Goal: Information Seeking & Learning: Learn about a topic

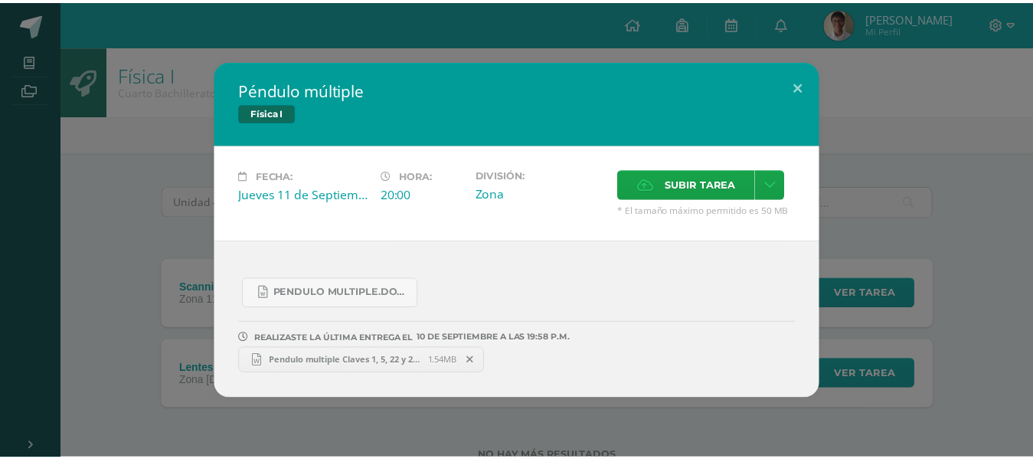
scroll to position [52, 0]
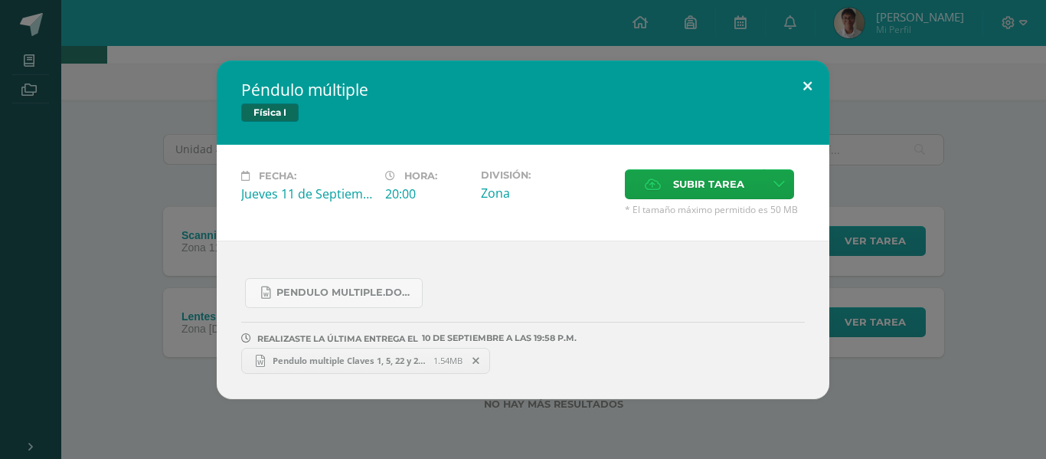
click at [800, 88] on button at bounding box center [807, 86] width 44 height 52
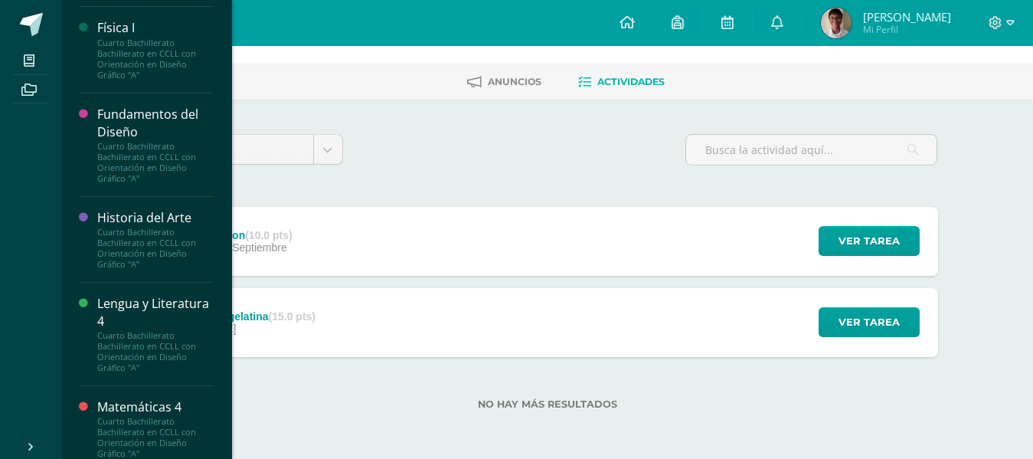
scroll to position [1148, 0]
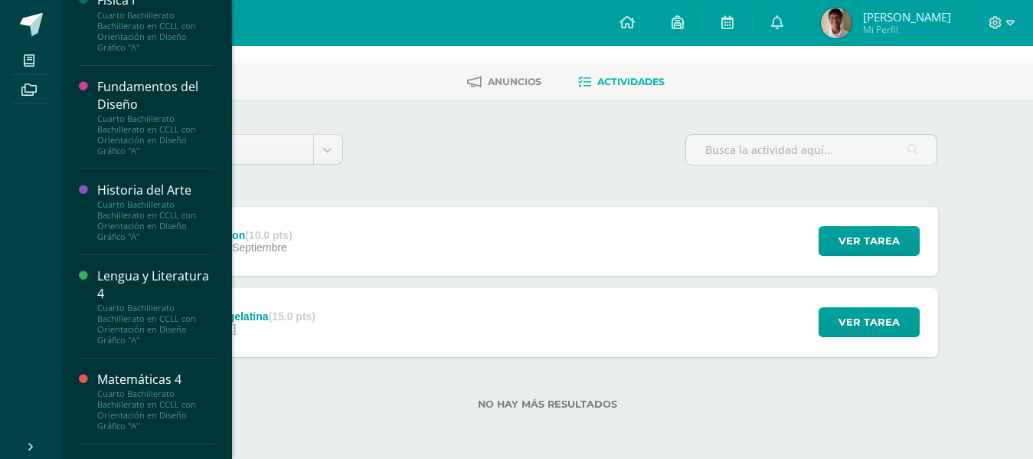
click at [188, 188] on div "Historia del Arte Cuarto Bachillerato Bachillerato en CCLL con Orientación en D…" at bounding box center [146, 212] width 135 height 86
click at [179, 198] on div "Historia del Arte" at bounding box center [155, 190] width 116 height 18
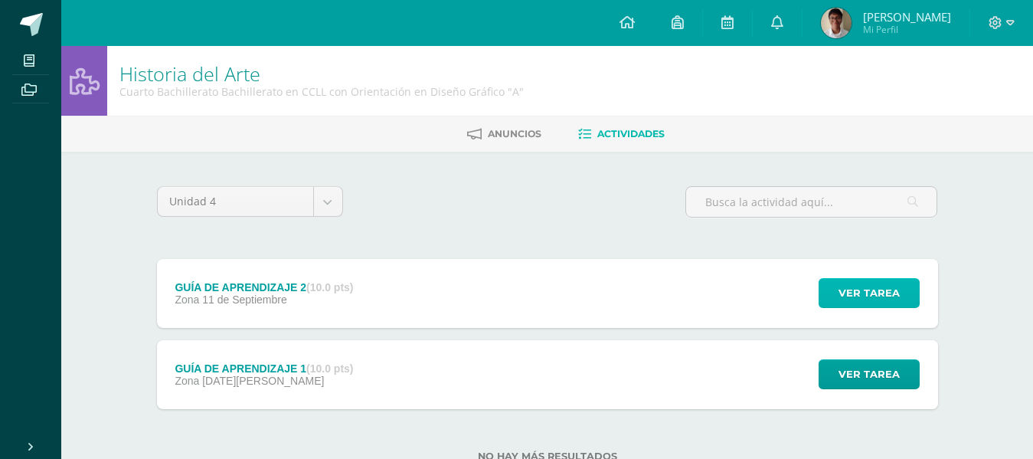
click at [871, 301] on span "Ver tarea" at bounding box center [868, 293] width 61 height 28
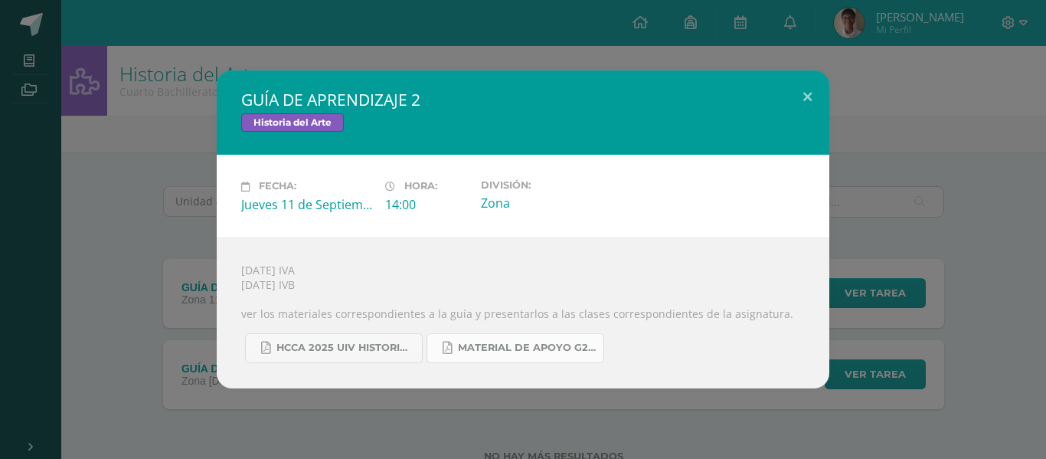
click at [479, 343] on span "MATERIAL DE APOYO G2 HISTORIA.pdf" at bounding box center [527, 347] width 138 height 12
